Goal: Task Accomplishment & Management: Manage account settings

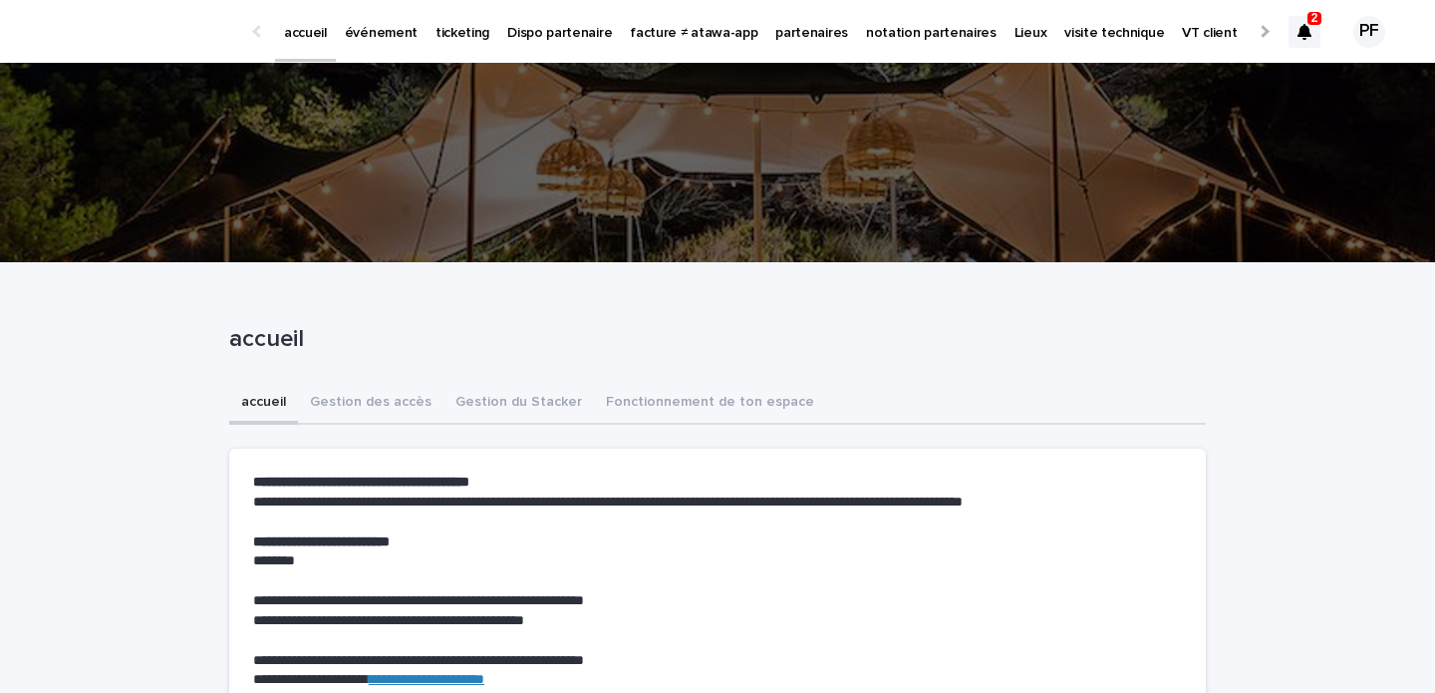
click at [388, 43] on link "événement" at bounding box center [381, 31] width 91 height 62
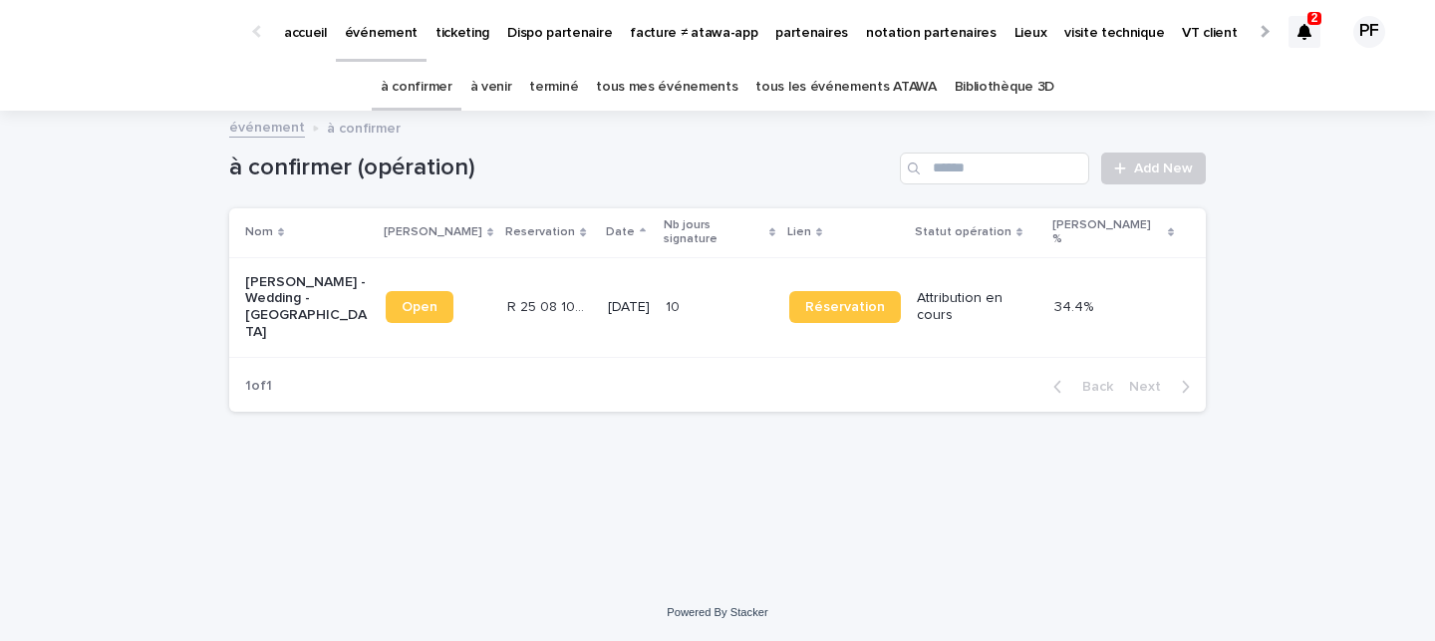
click at [510, 90] on link "à venir" at bounding box center [491, 87] width 42 height 47
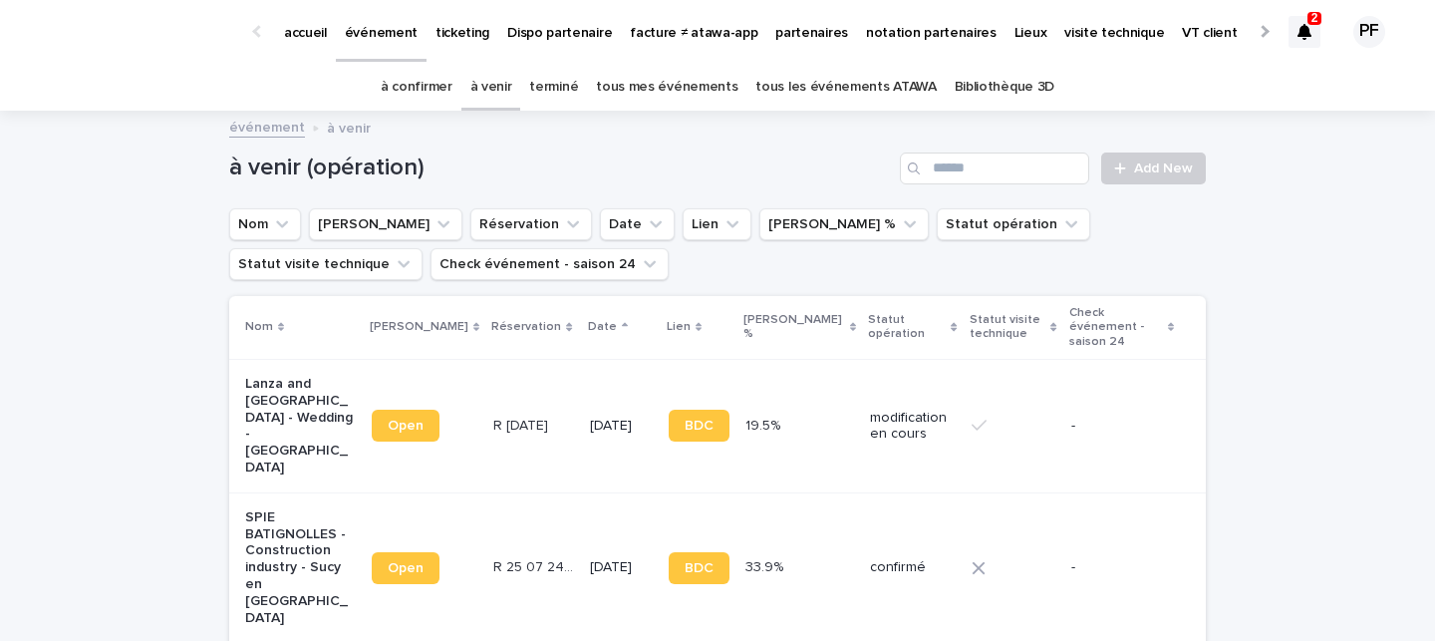
click at [564, 90] on link "terminé" at bounding box center [553, 87] width 49 height 47
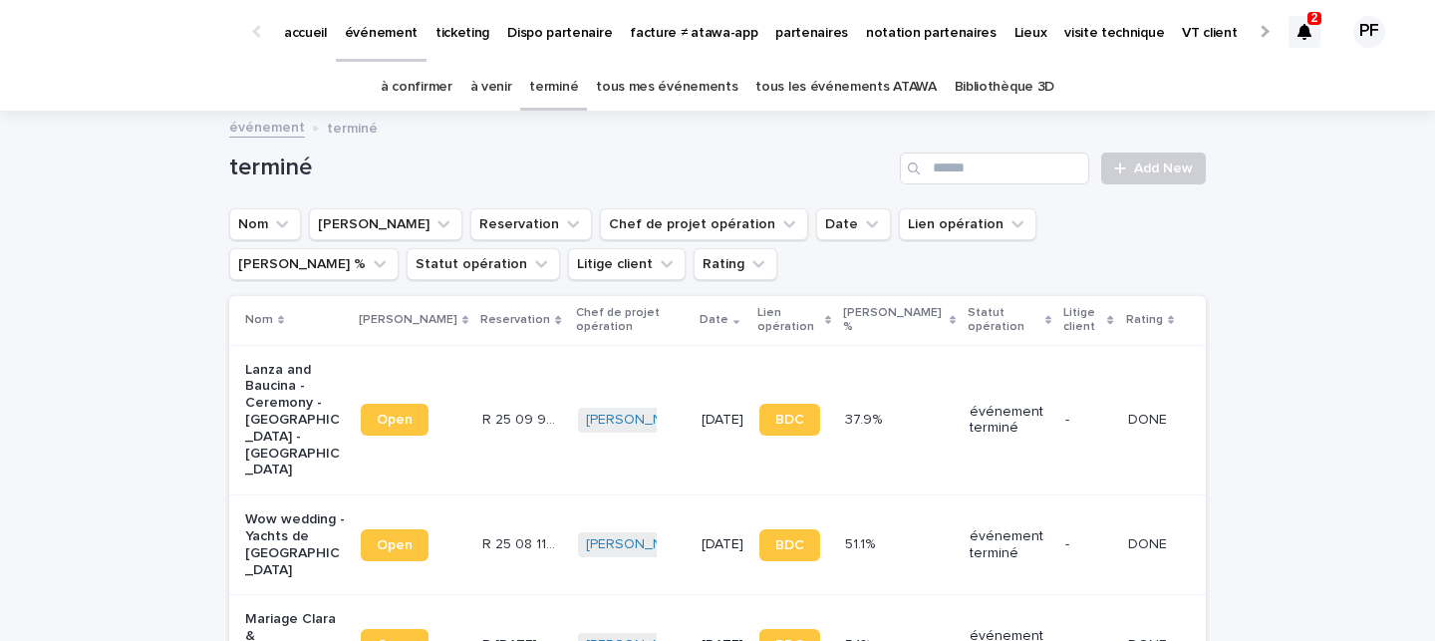
scroll to position [86, 0]
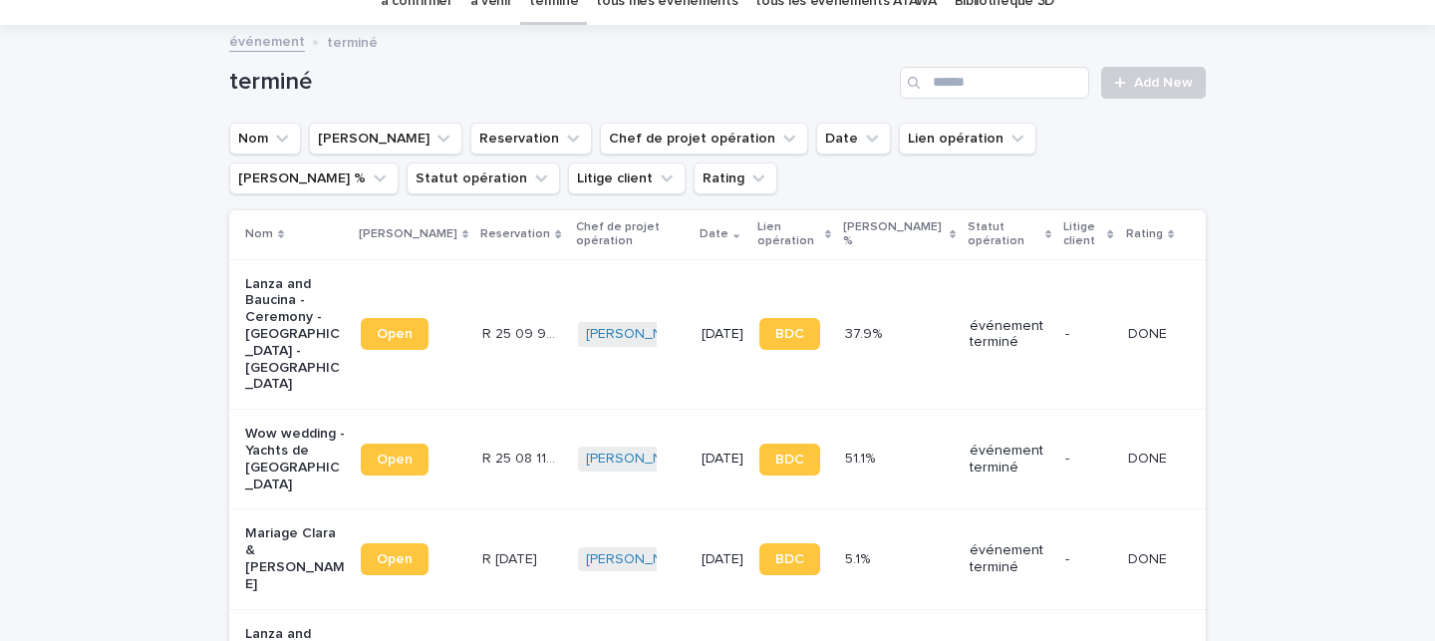
click at [281, 323] on p "Lanza and Baucina - Ceremony - Musée Rodin - Paris" at bounding box center [295, 335] width 100 height 118
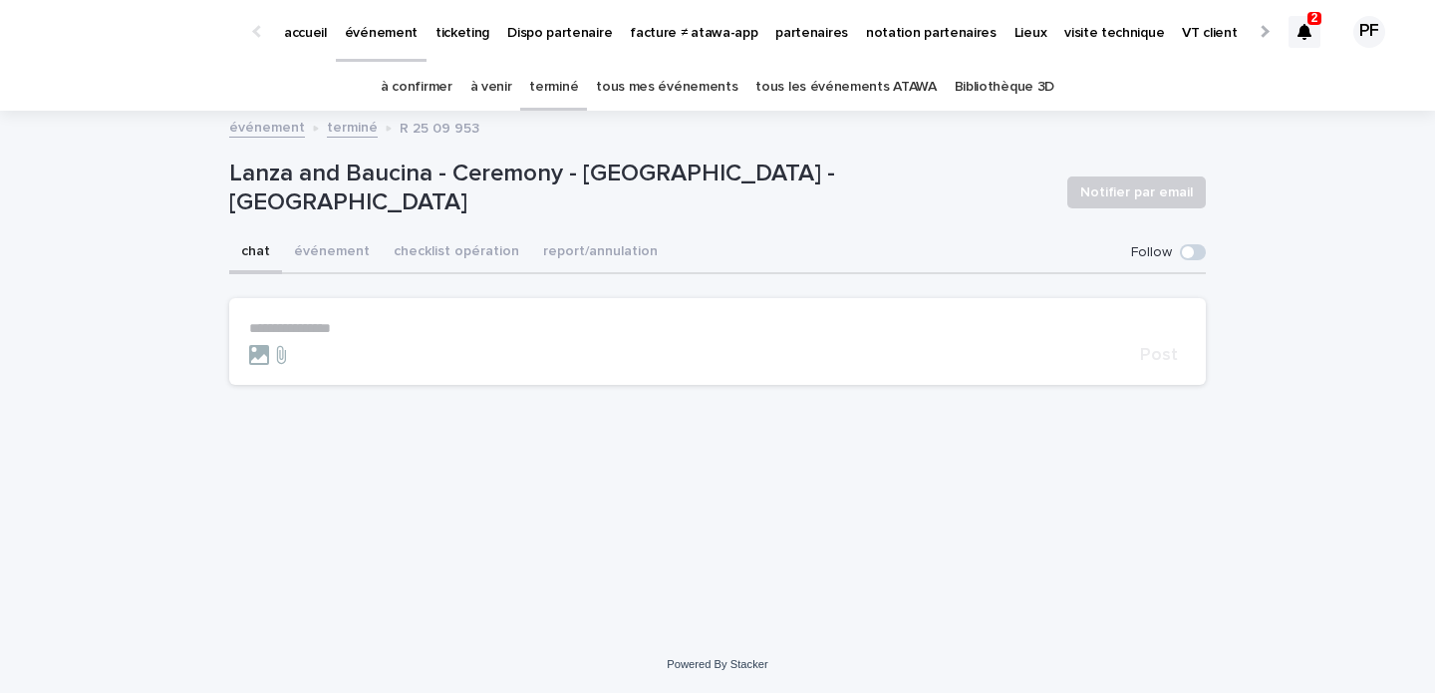
click at [1303, 36] on icon at bounding box center [1304, 32] width 14 height 16
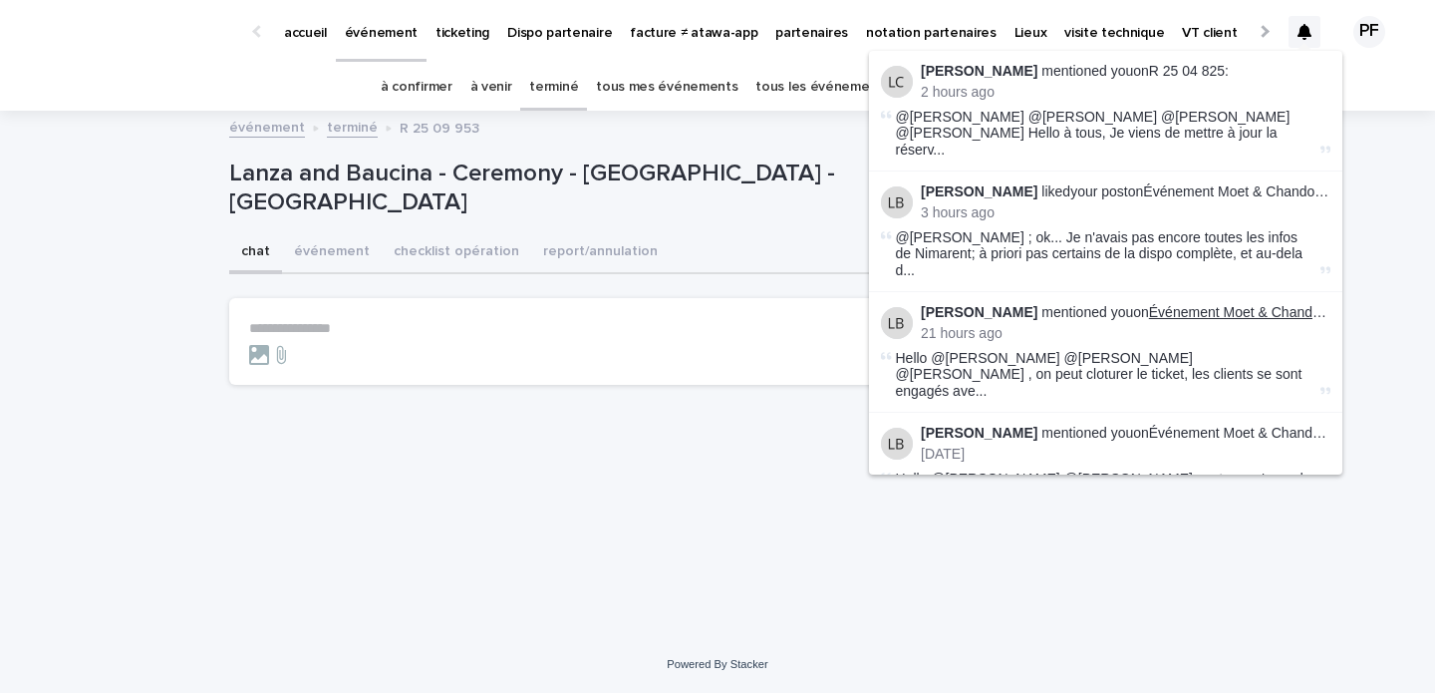
click at [1215, 304] on link "Événement Moet & Chandon - [GEOGRAPHIC_DATA] [DATE]" at bounding box center [1341, 312] width 385 height 16
click at [1155, 67] on link "R 25 04 825" at bounding box center [1187, 71] width 76 height 16
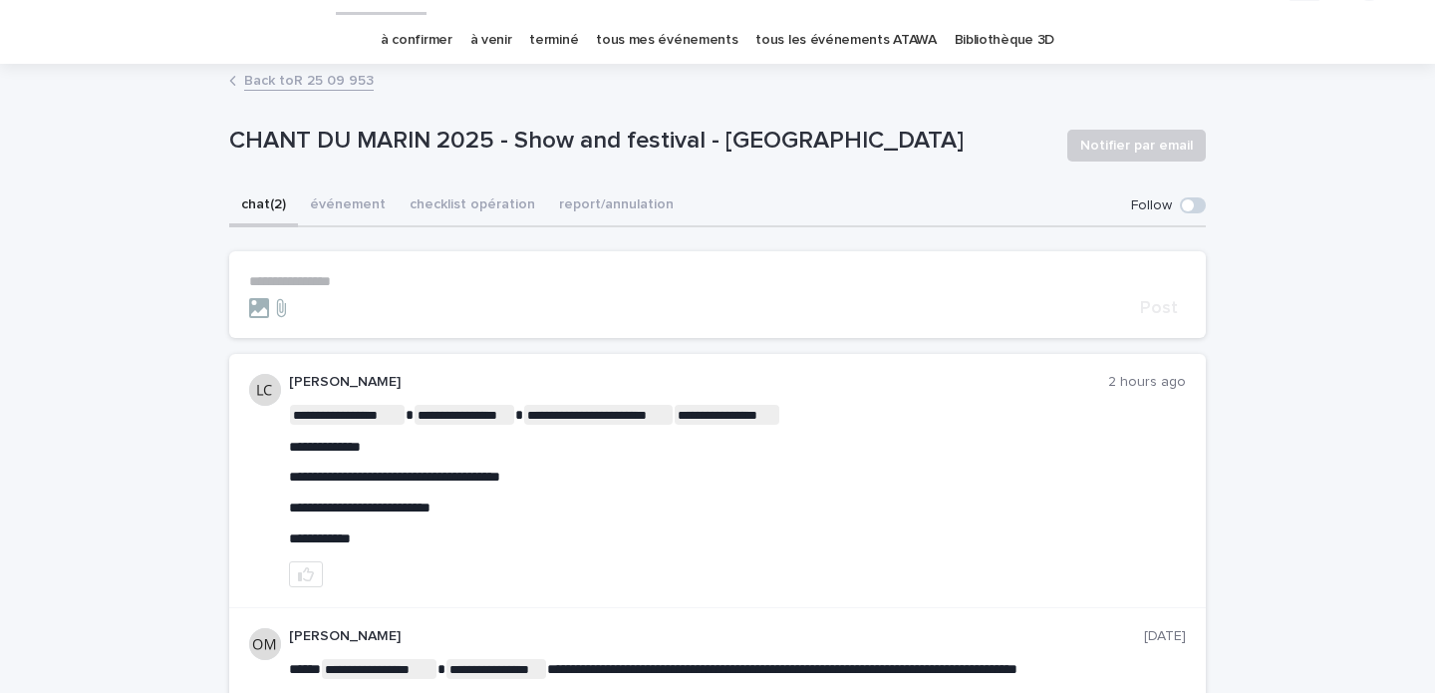
scroll to position [132, 0]
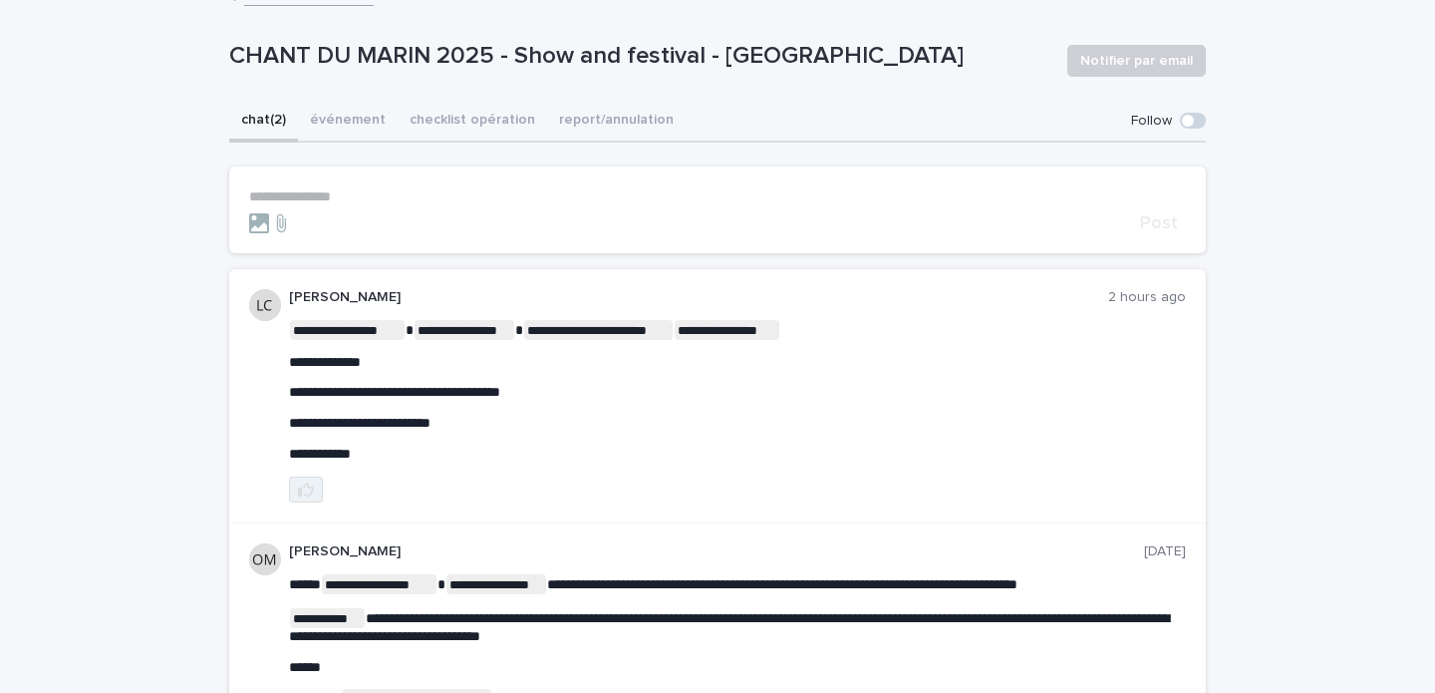
click at [307, 486] on icon "button" at bounding box center [306, 489] width 16 height 14
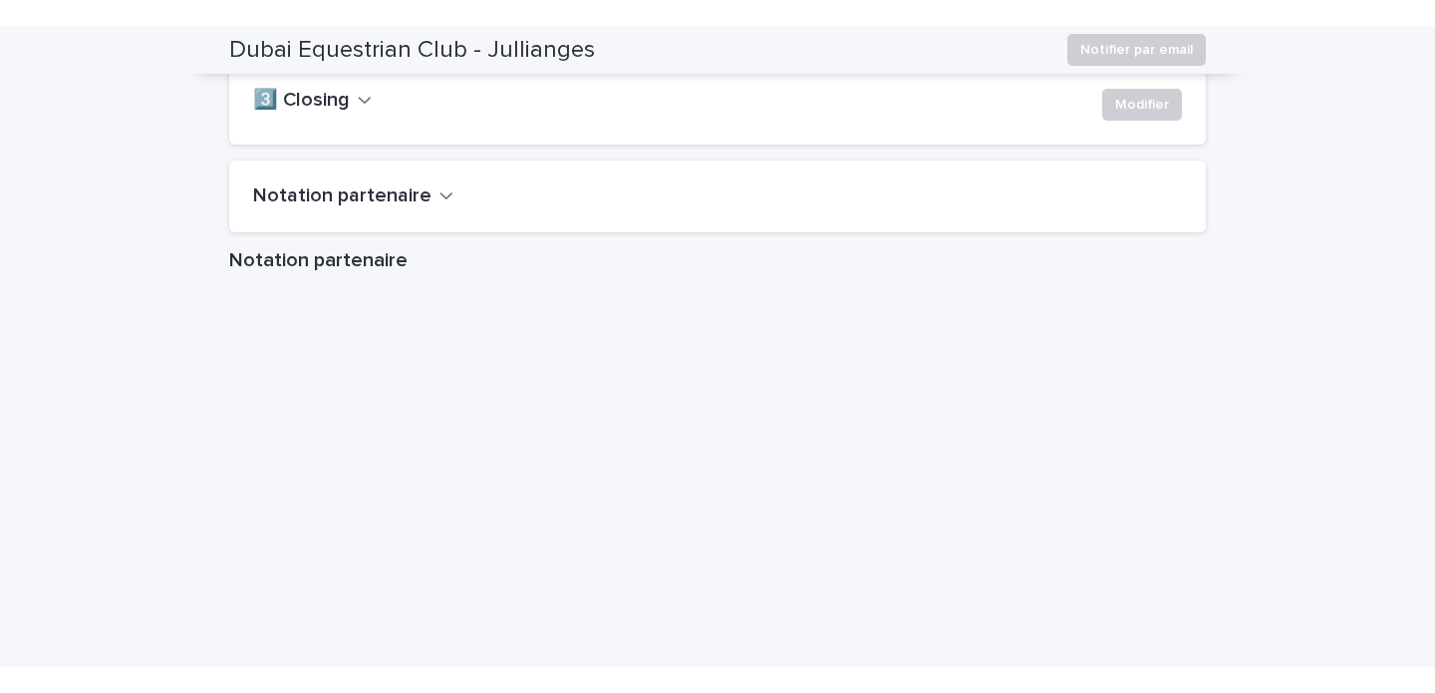
scroll to position [1770, 0]
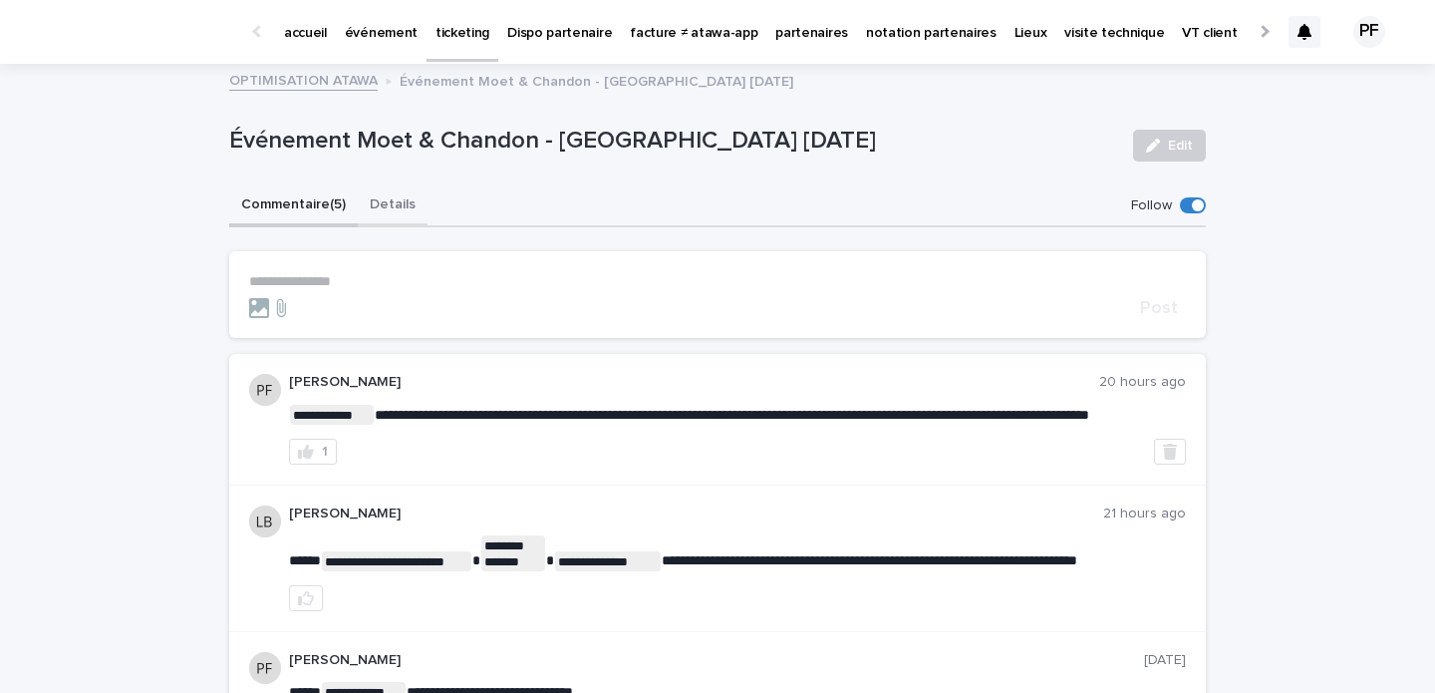
click at [401, 199] on button "Details" at bounding box center [393, 206] width 70 height 42
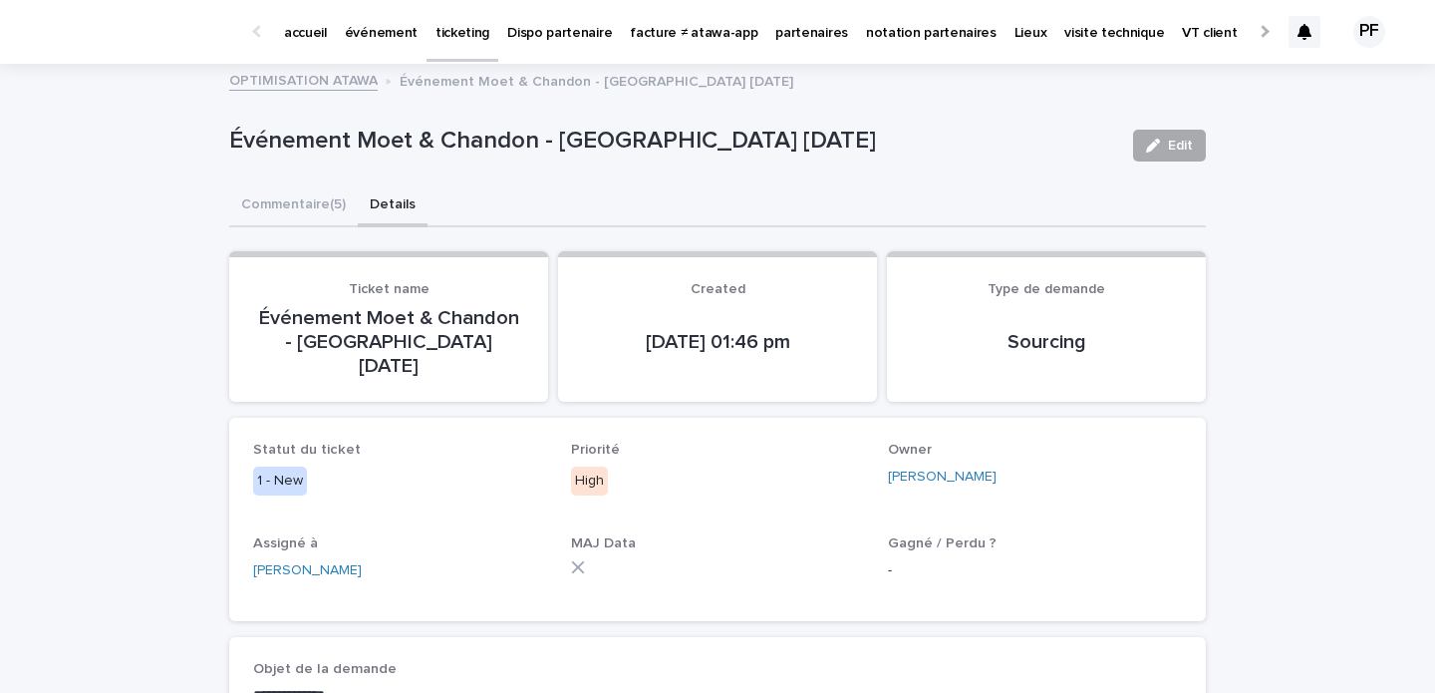
click at [1202, 146] on button "Edit" at bounding box center [1169, 146] width 73 height 32
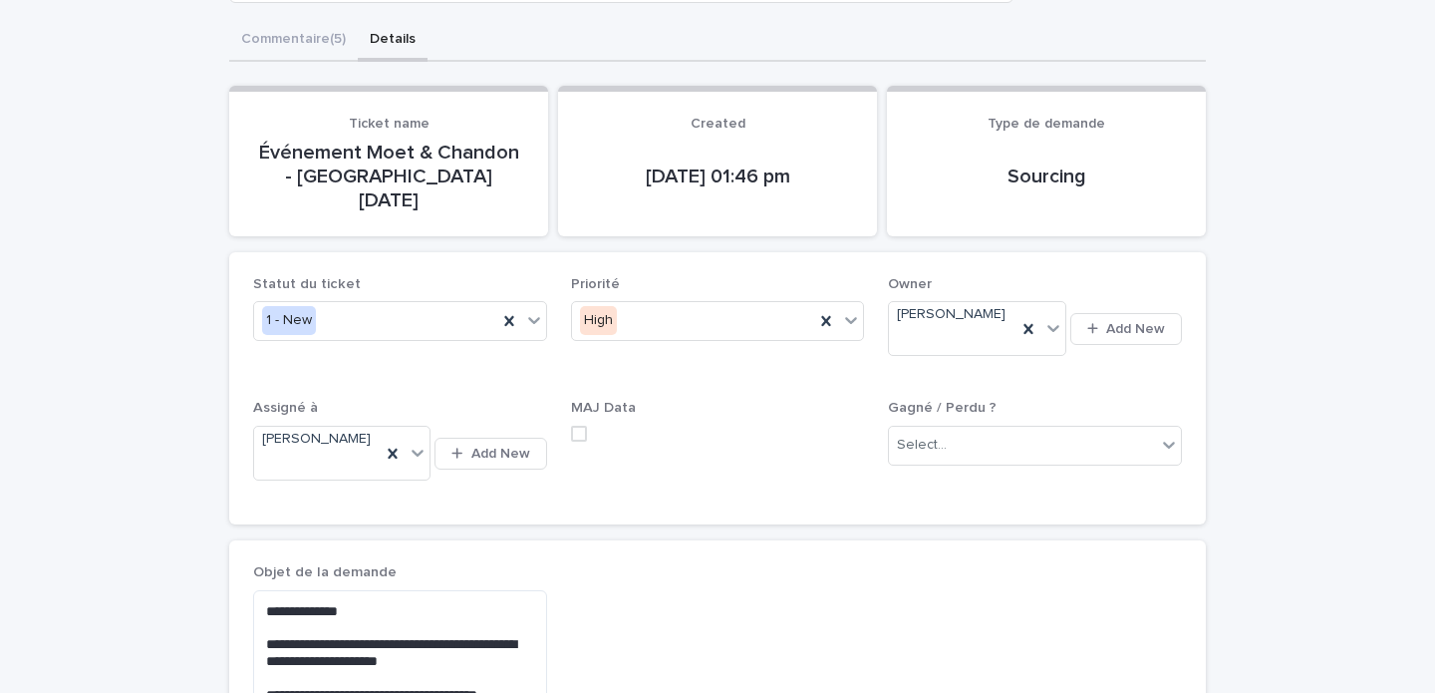
scroll to position [204, 0]
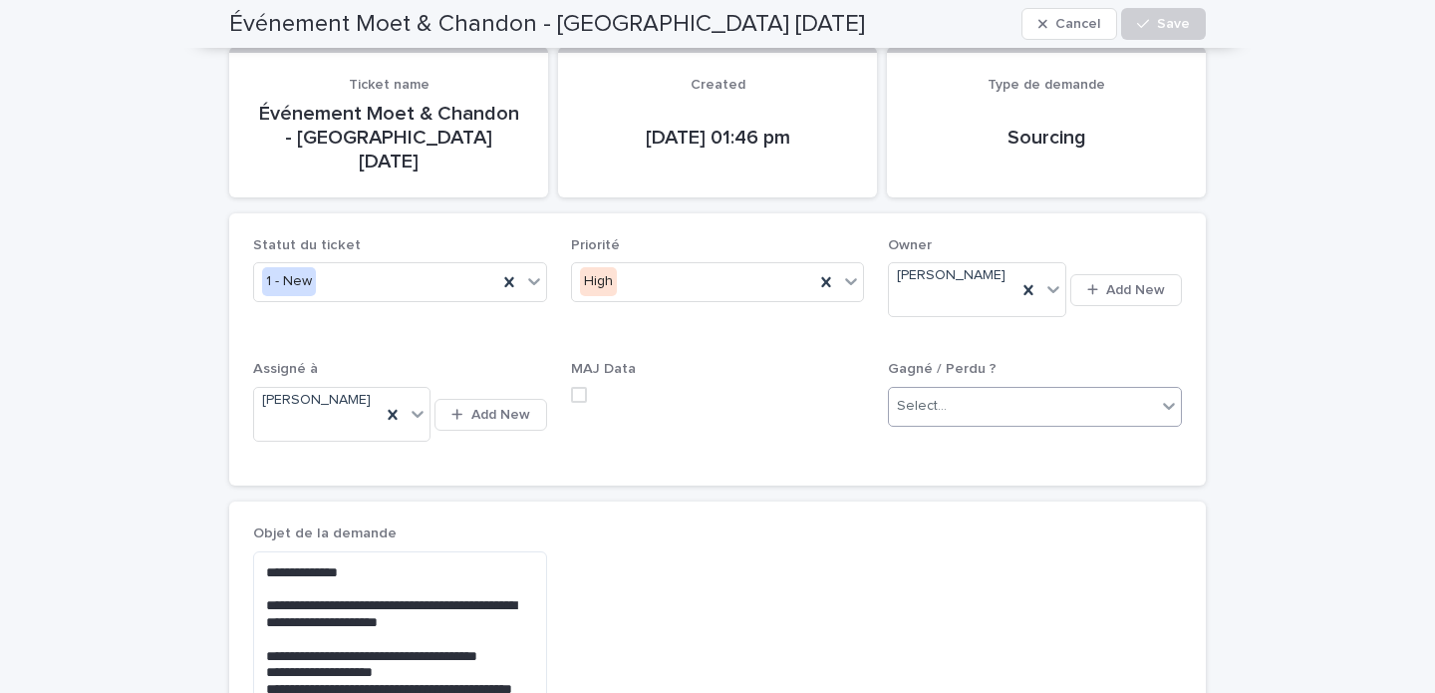
click at [954, 390] on div "Select..." at bounding box center [1022, 406] width 267 height 33
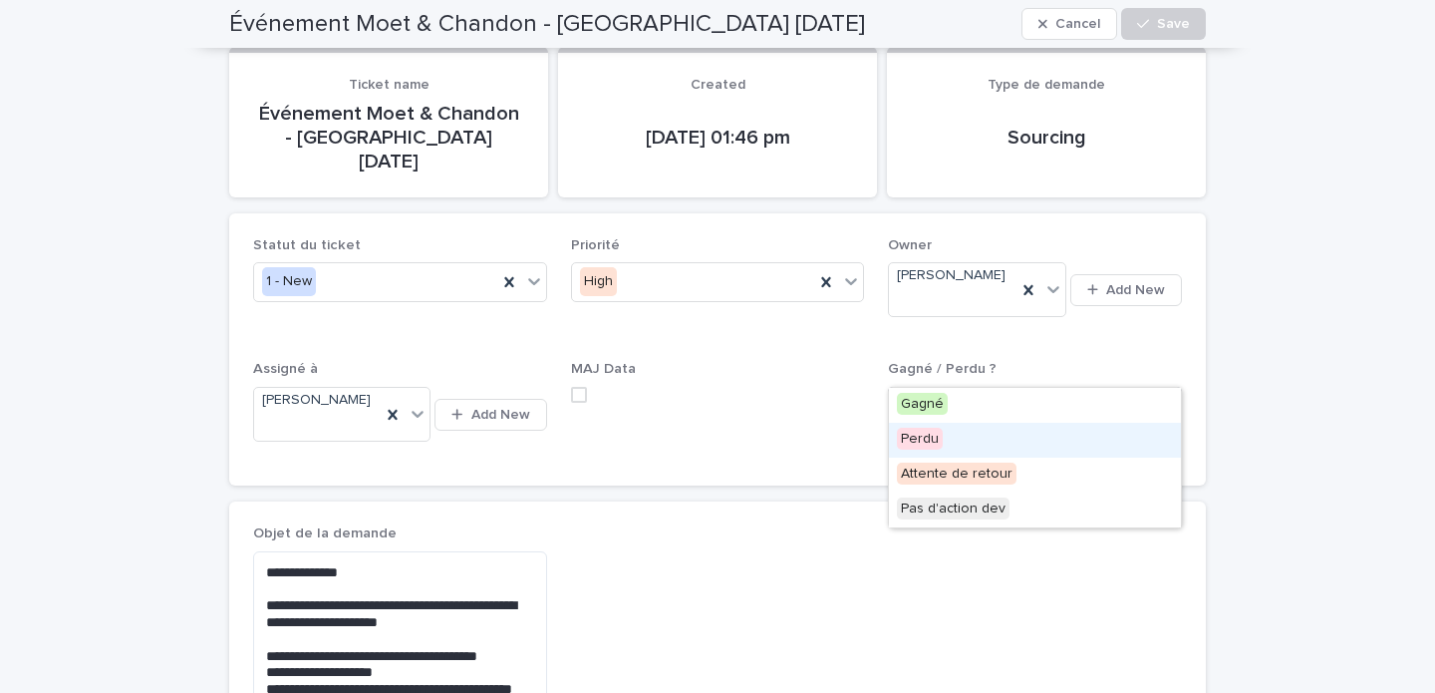
click at [958, 434] on div "Perdu" at bounding box center [1035, 440] width 292 height 35
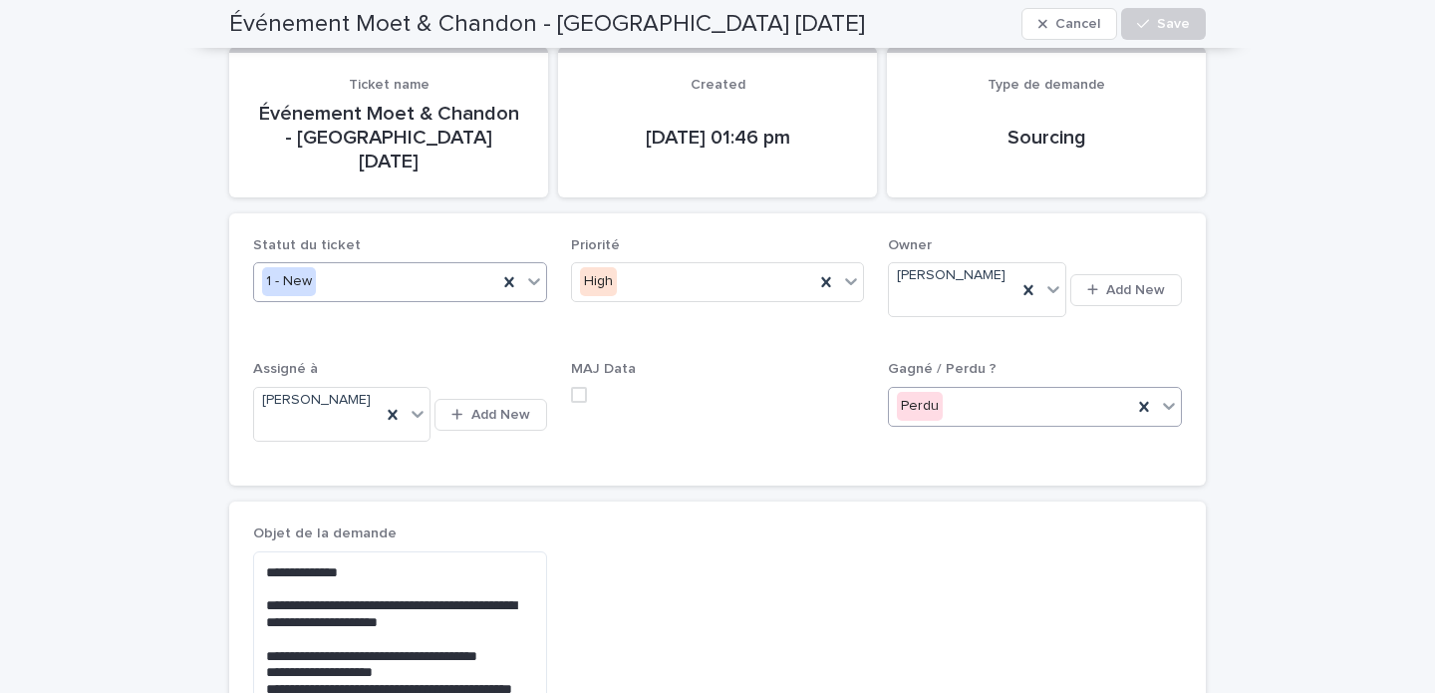
click at [454, 265] on div "1 - New" at bounding box center [375, 281] width 243 height 33
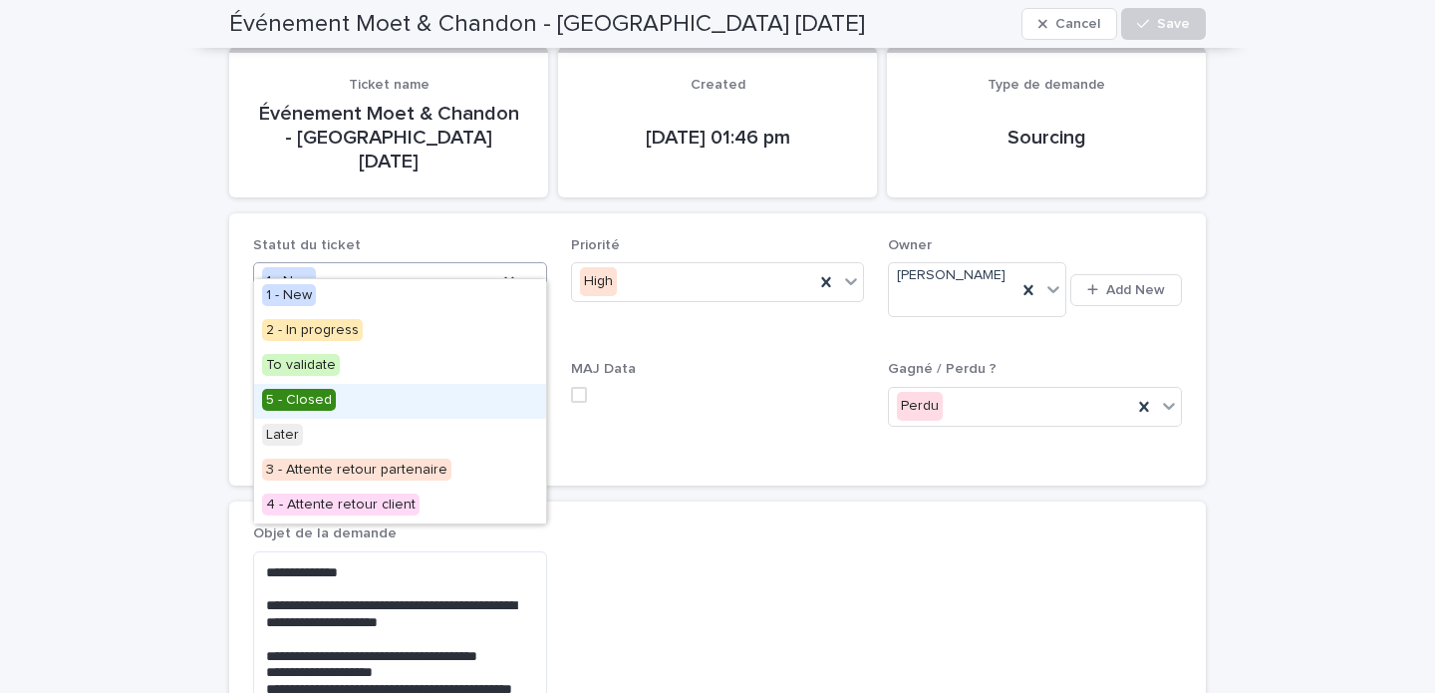
click at [334, 396] on div "5 - Closed" at bounding box center [400, 401] width 292 height 35
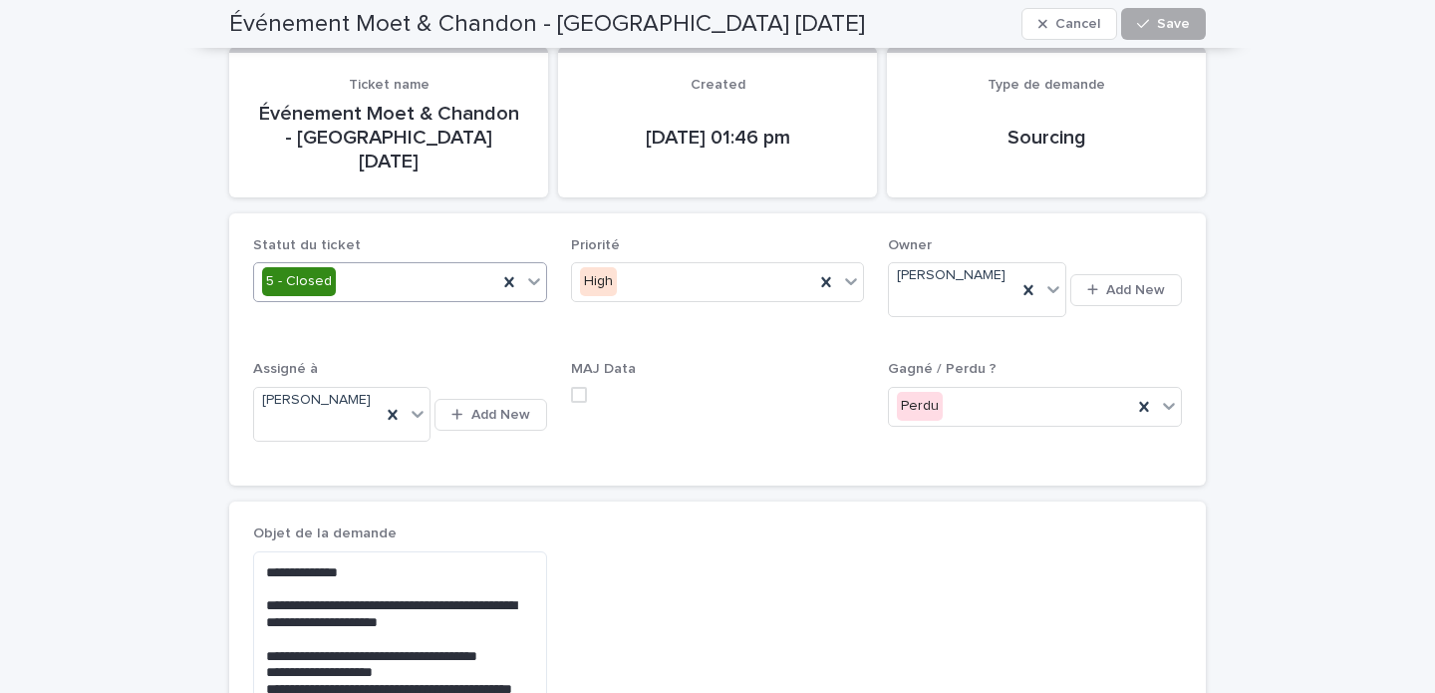
click at [1146, 26] on icon "button" at bounding box center [1143, 24] width 12 height 14
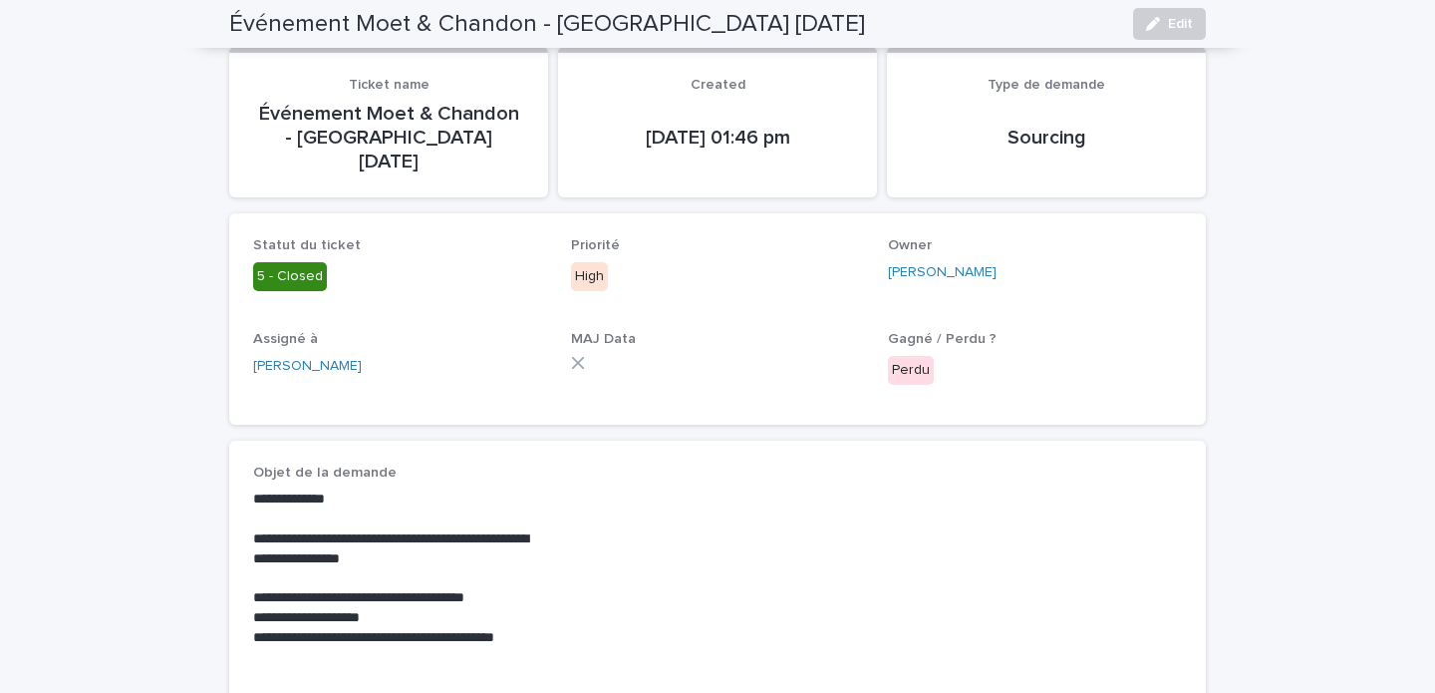
scroll to position [441, 0]
